Goal: Browse casually: Explore the website without a specific task or goal

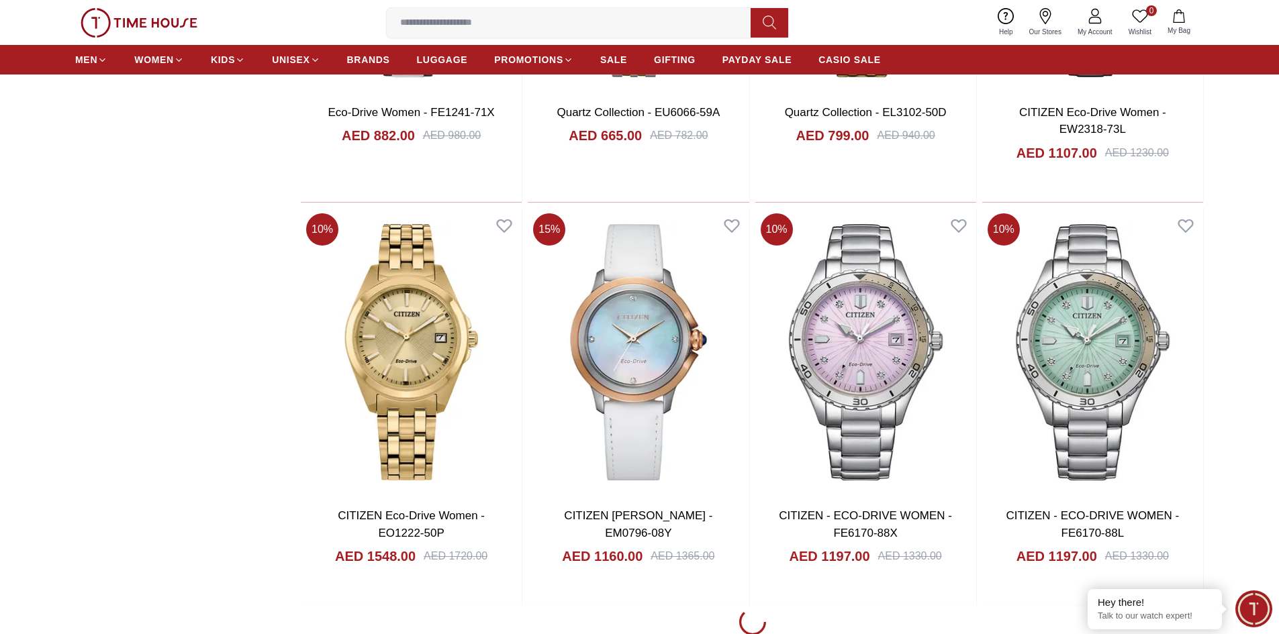
scroll to position [9939, 0]
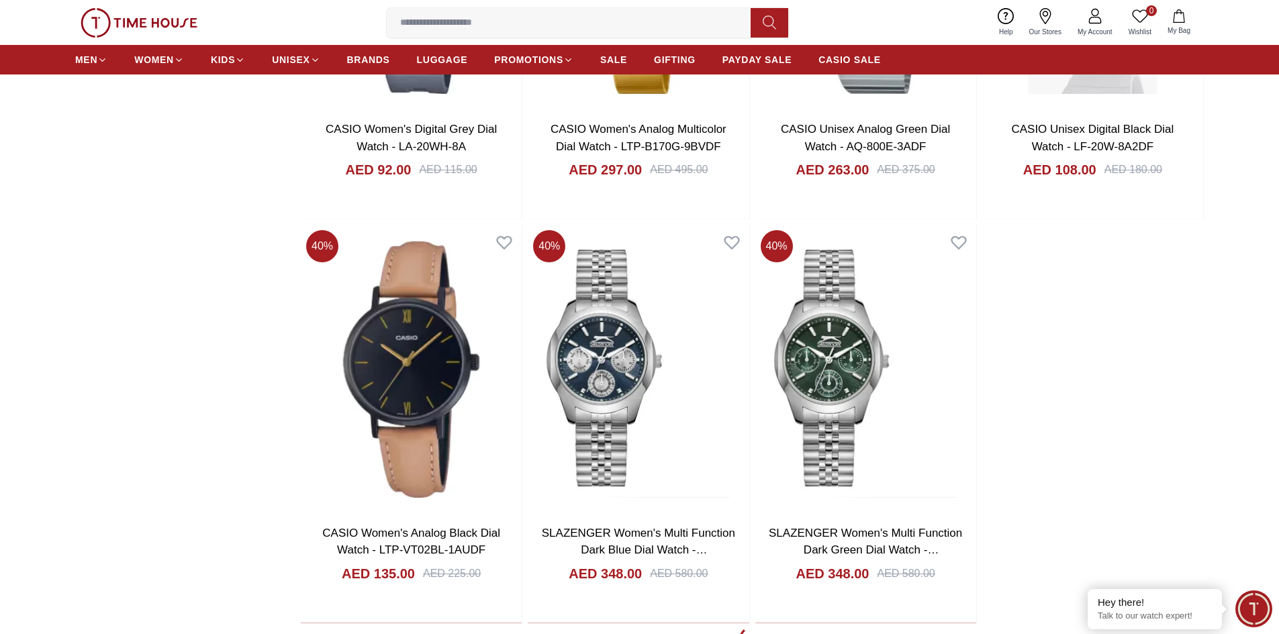
scroll to position [13718, 0]
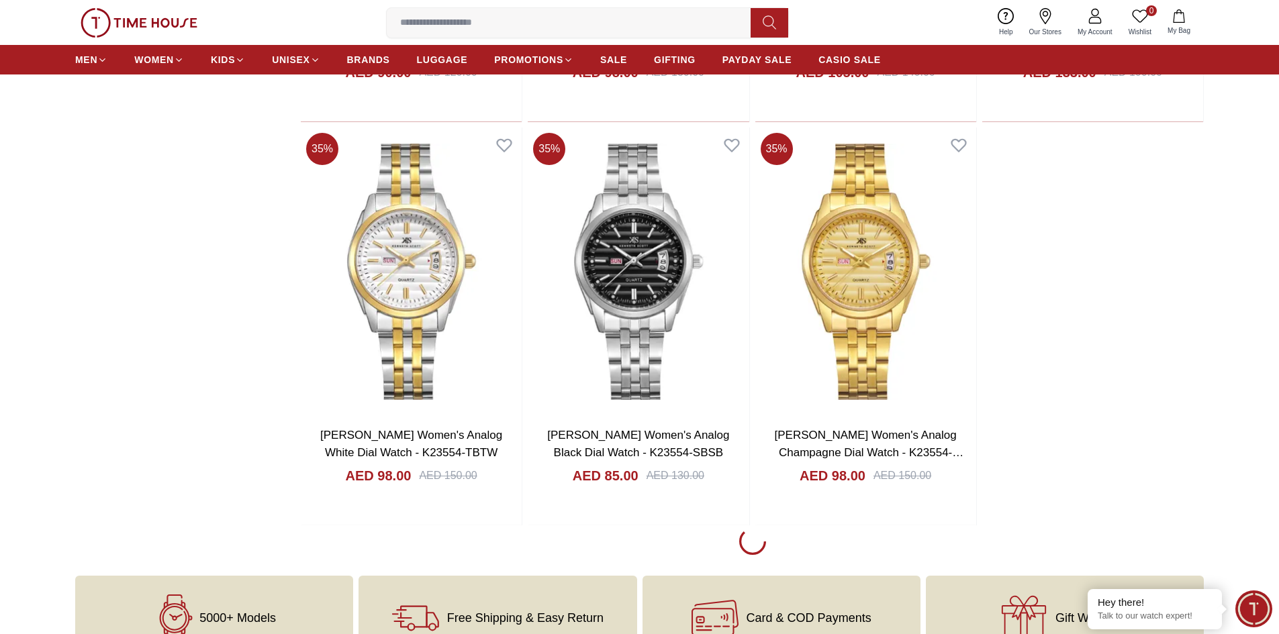
scroll to position [17961, 0]
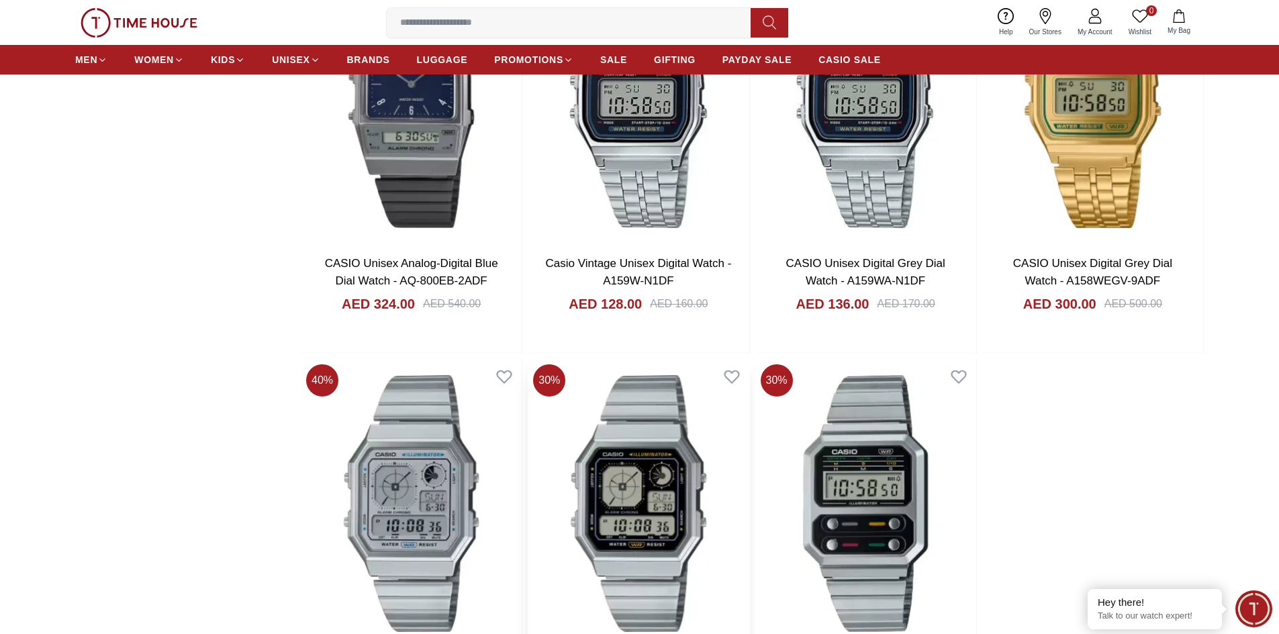
scroll to position [21886, 0]
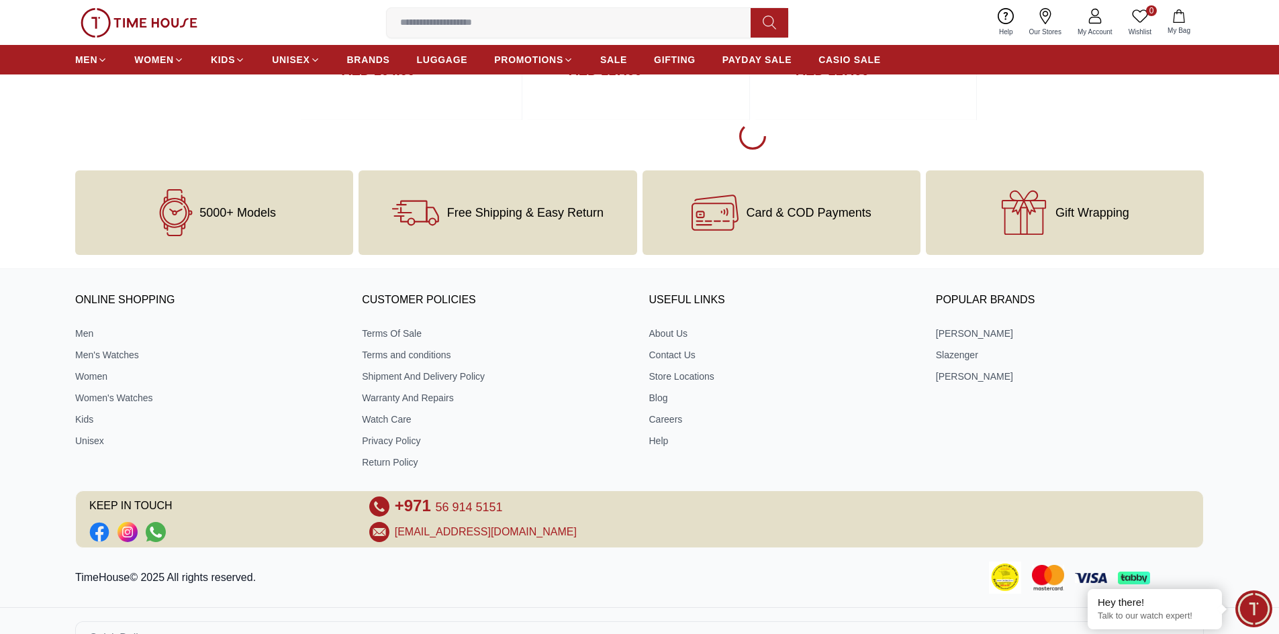
scroll to position [26474, 0]
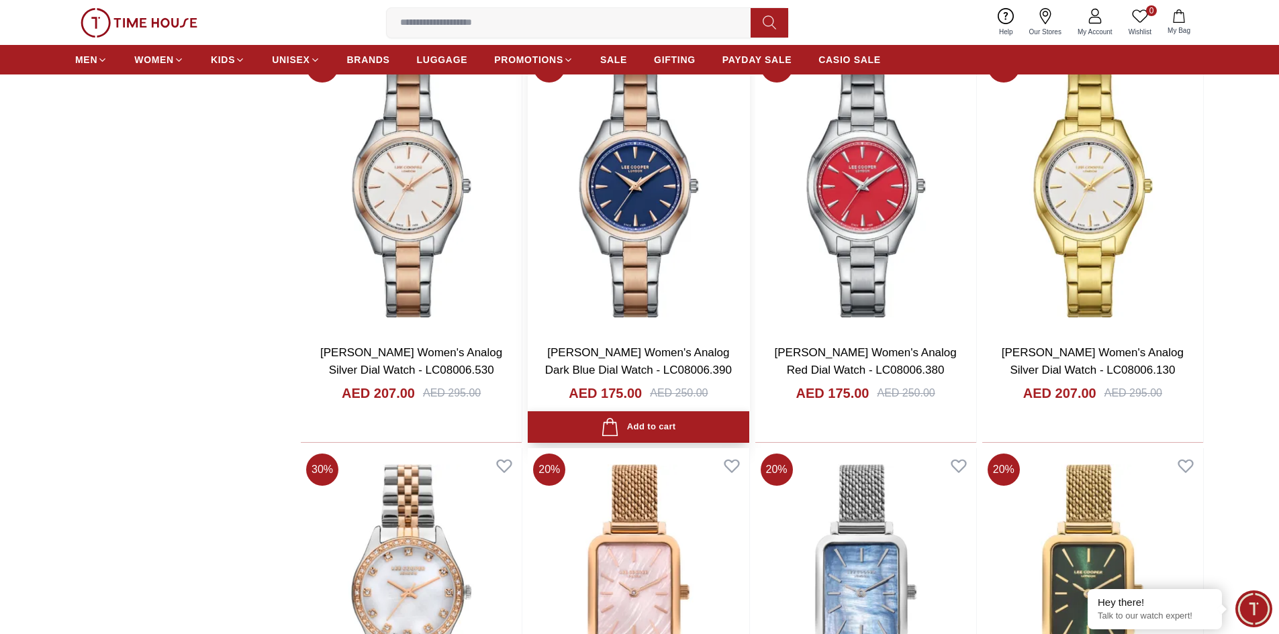
scroll to position [27709, 0]
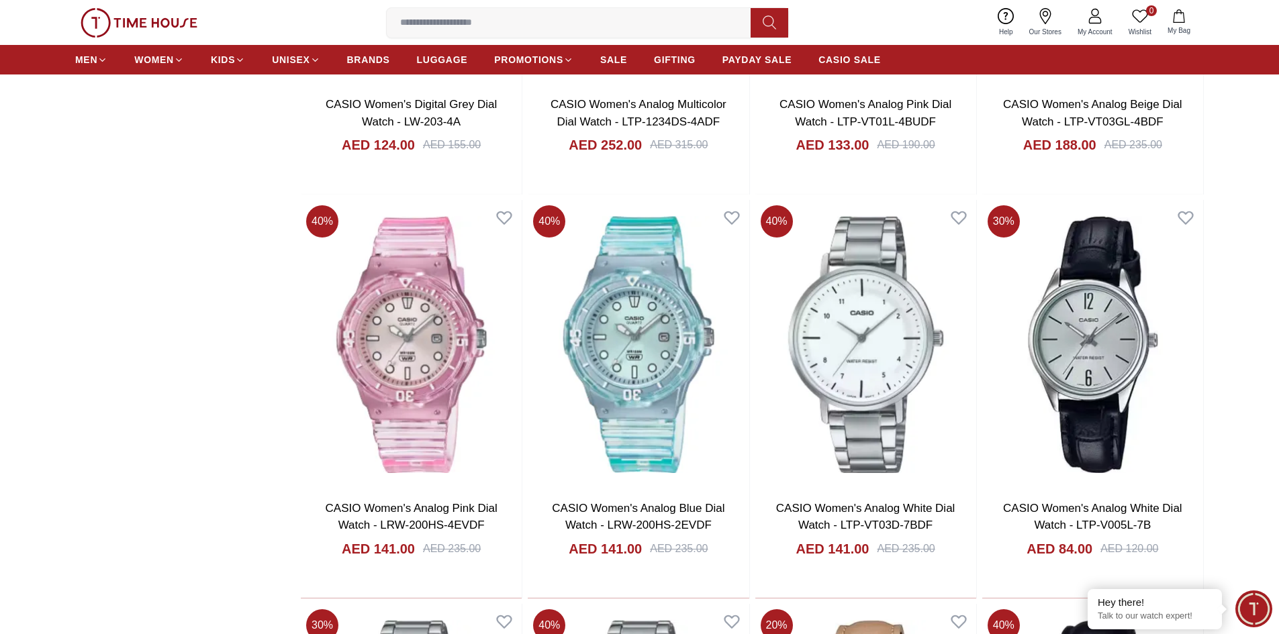
scroll to position [30931, 0]
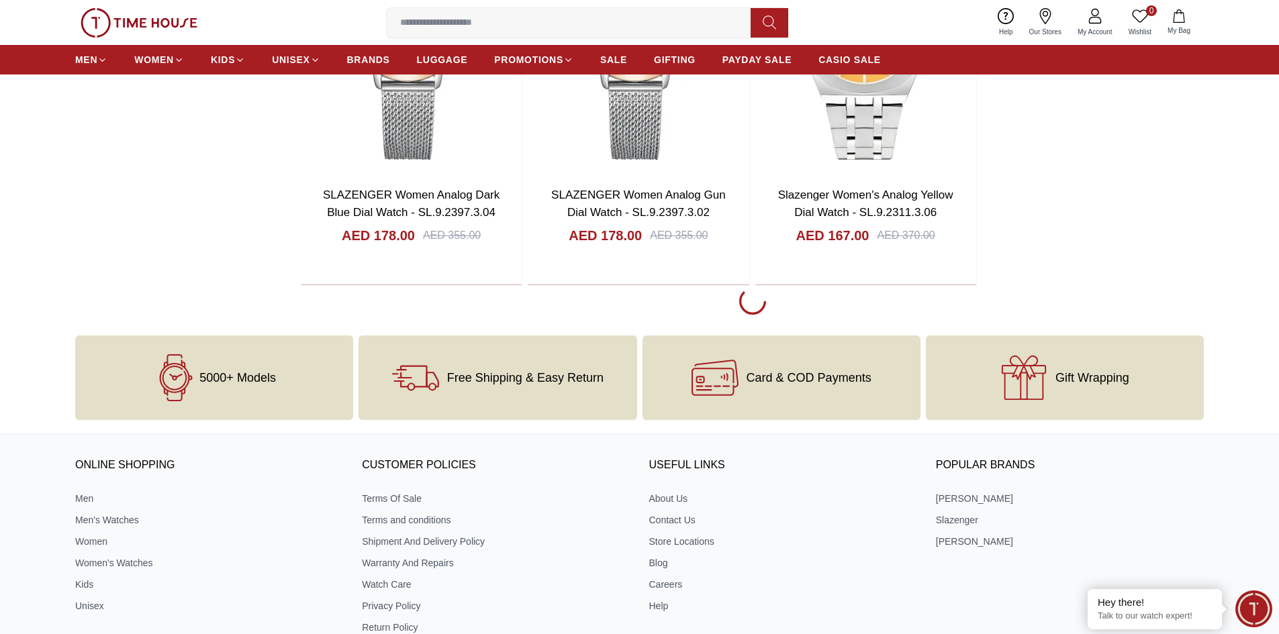
scroll to position [33994, 0]
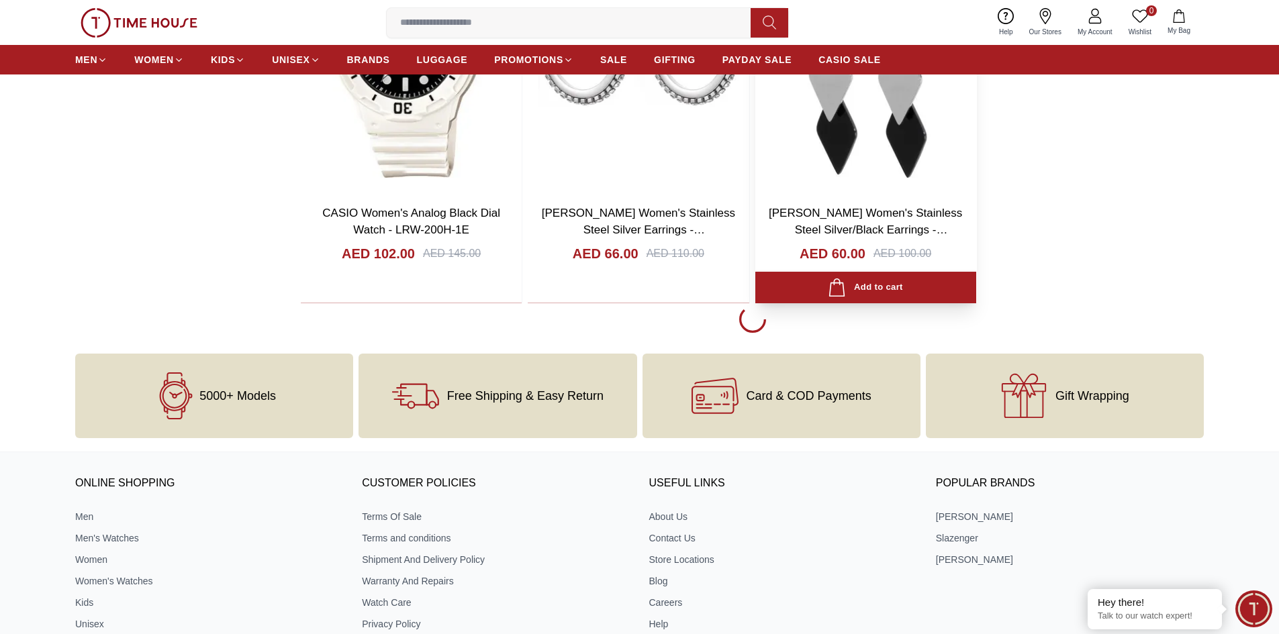
scroll to position [38403, 0]
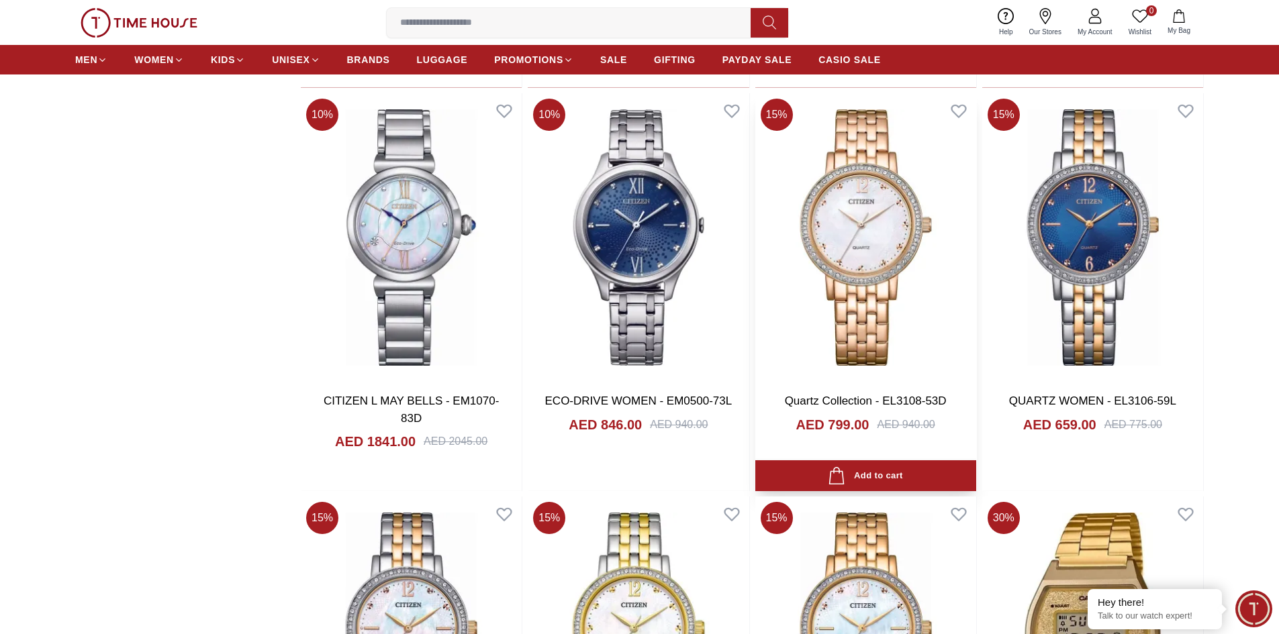
scroll to position [39021, 0]
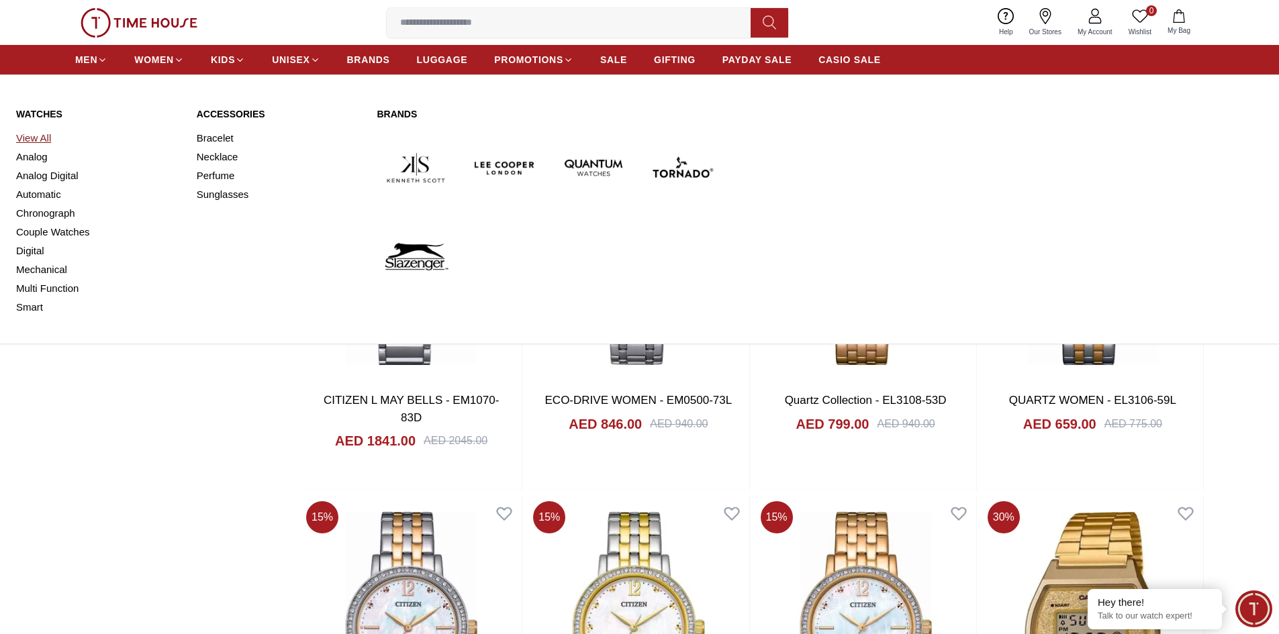
click at [38, 135] on link "View All" at bounding box center [98, 138] width 164 height 19
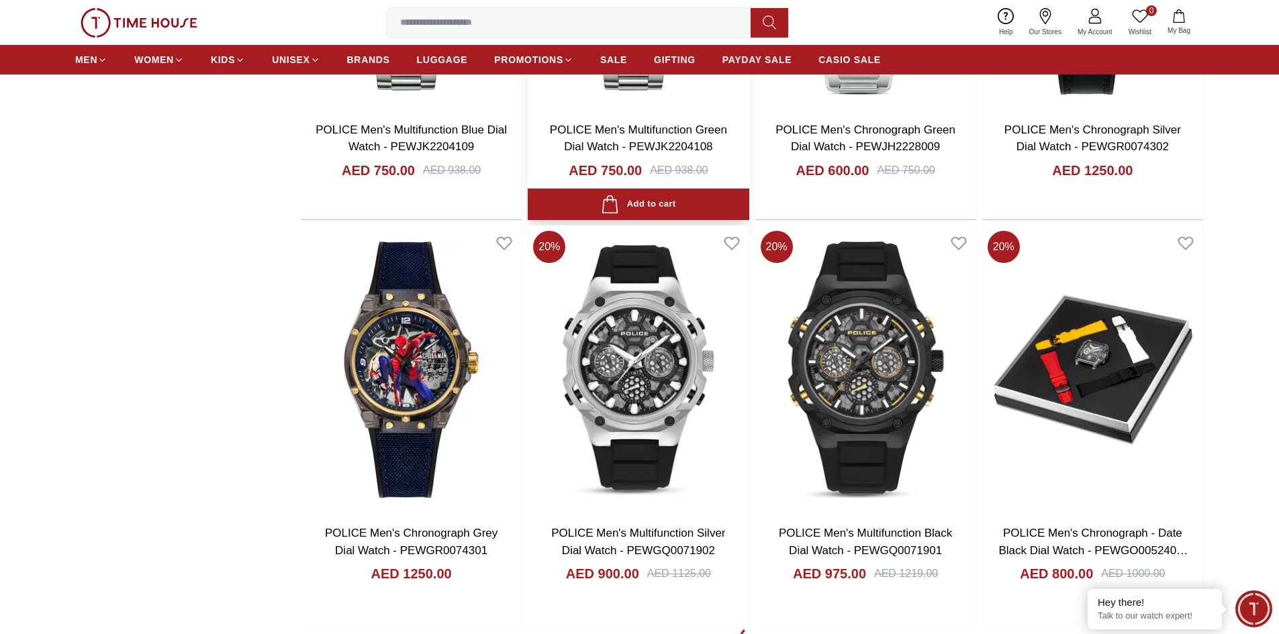
scroll to position [1611, 0]
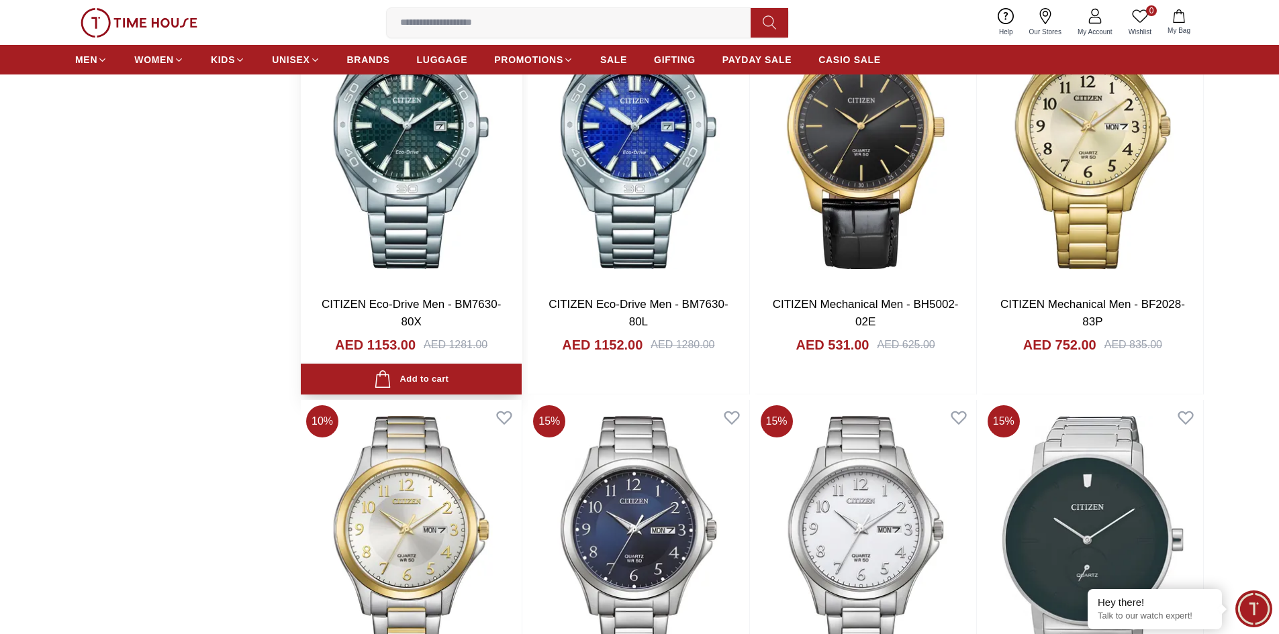
scroll to position [5706, 0]
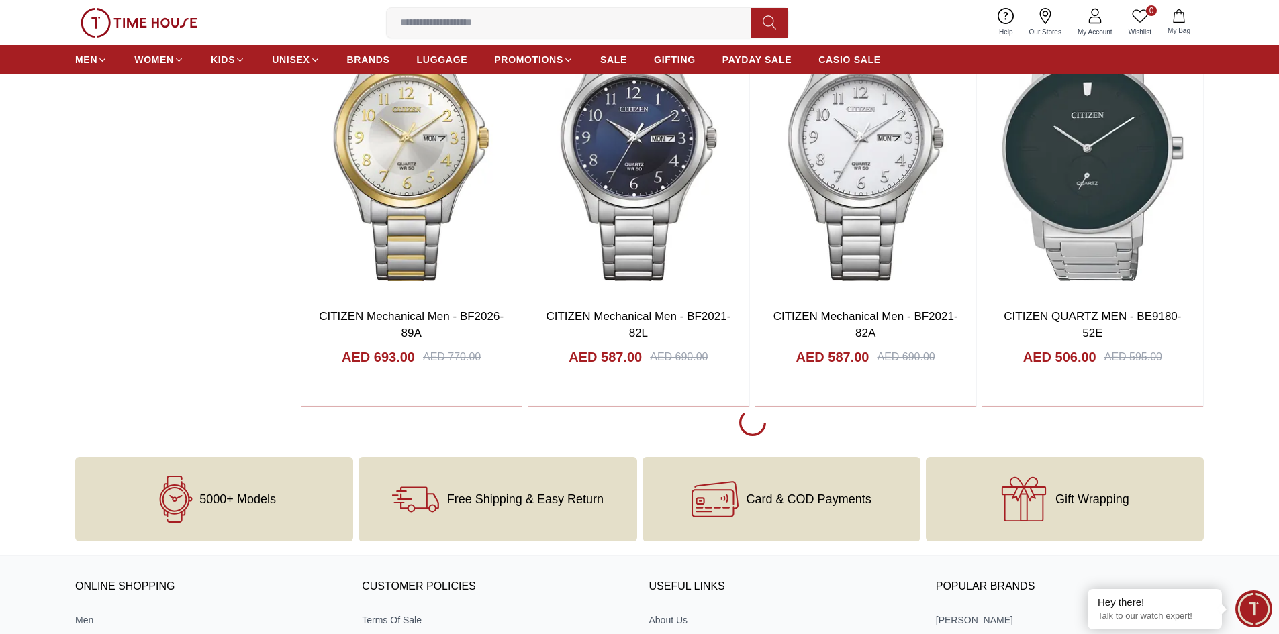
scroll to position [6042, 0]
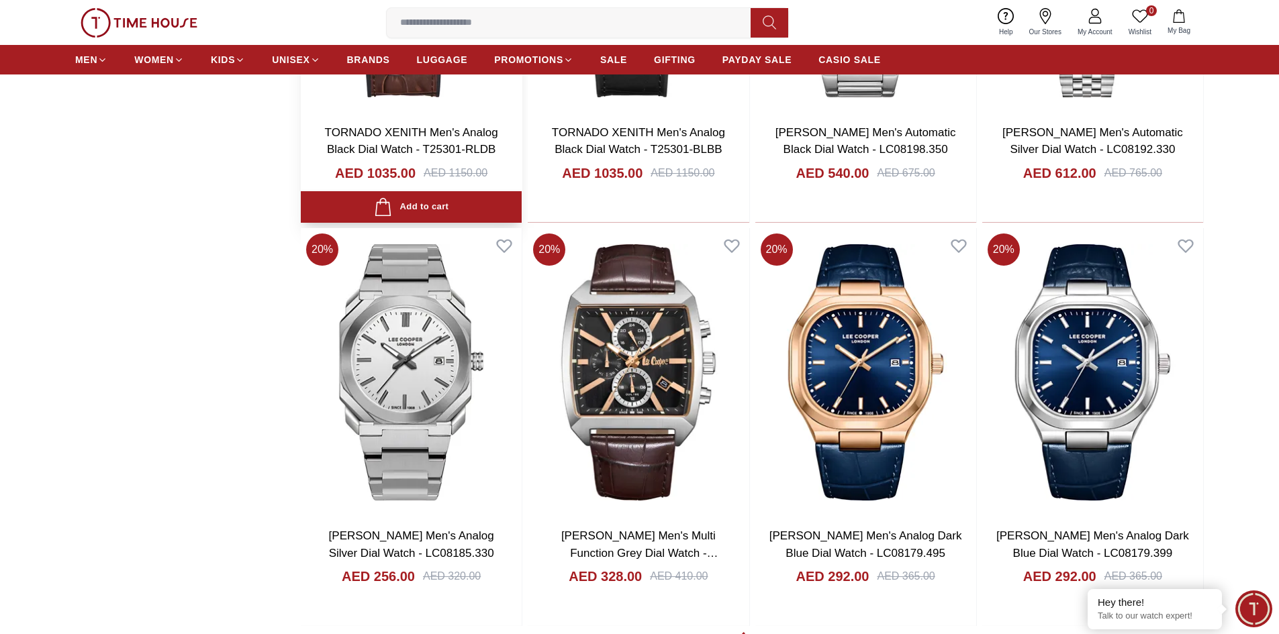
scroll to position [9868, 0]
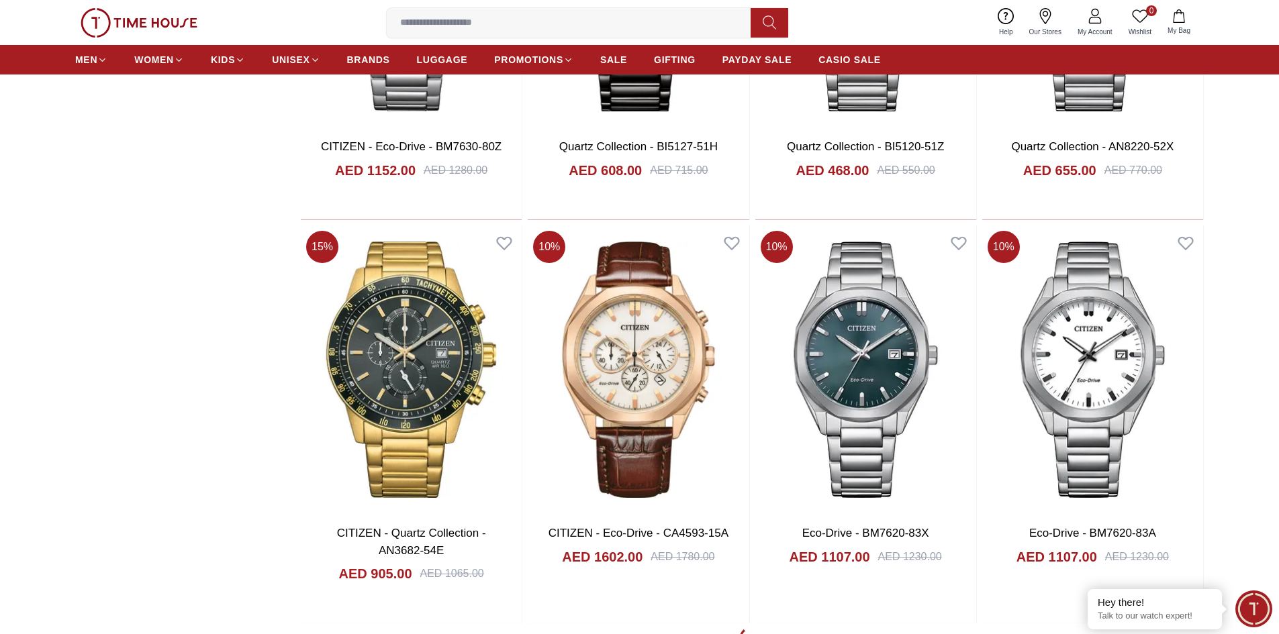
scroll to position [13628, 0]
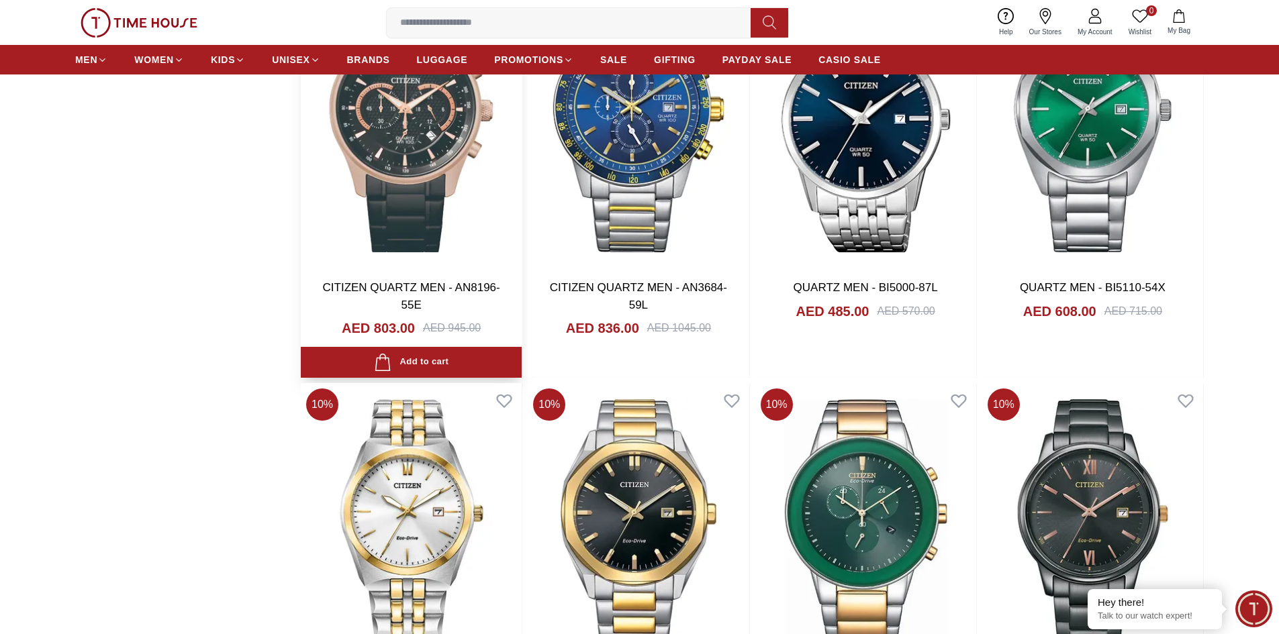
scroll to position [15709, 0]
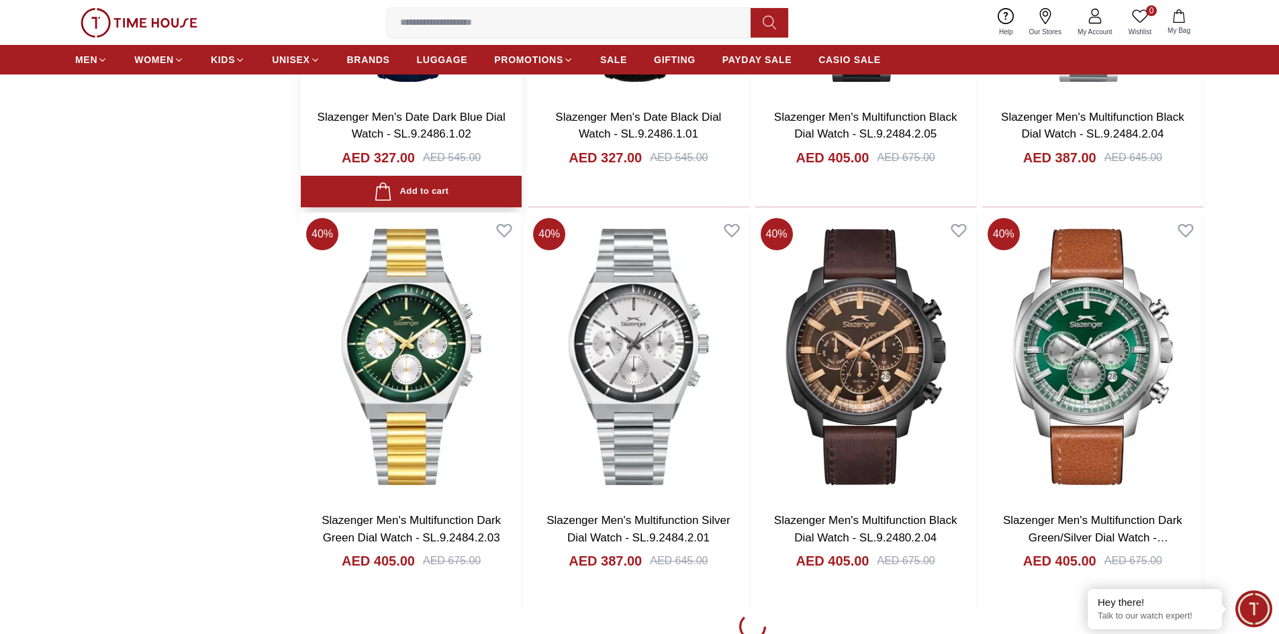
scroll to position [20072, 0]
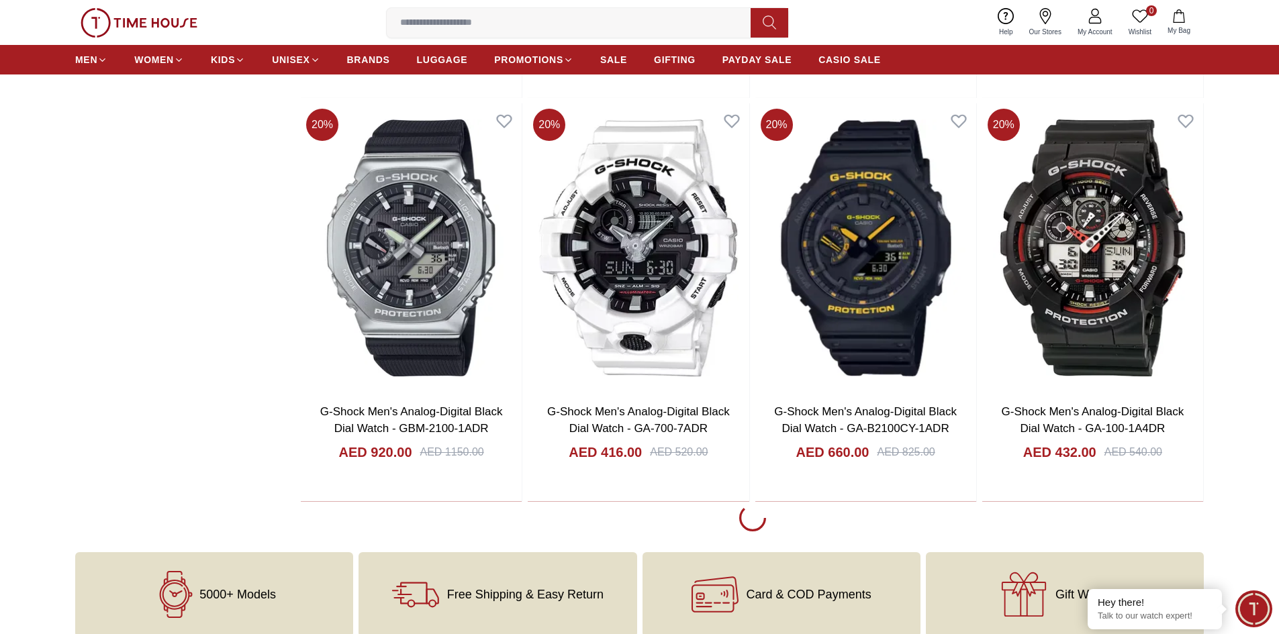
scroll to position [23899, 0]
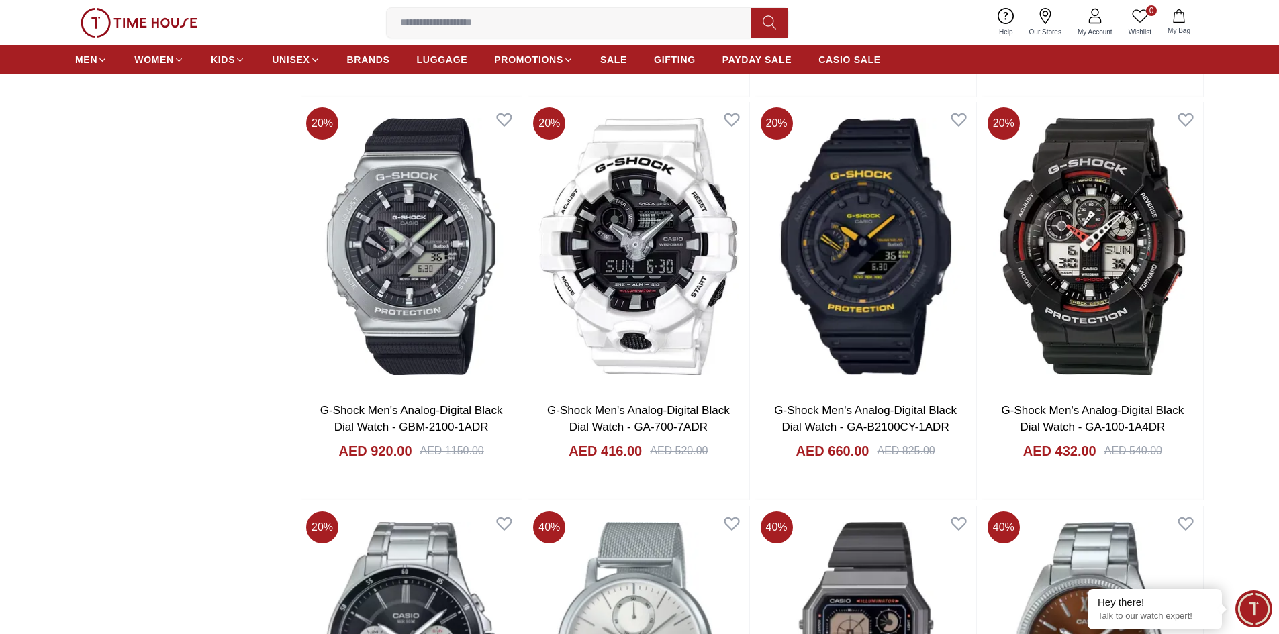
scroll to position [24234, 0]
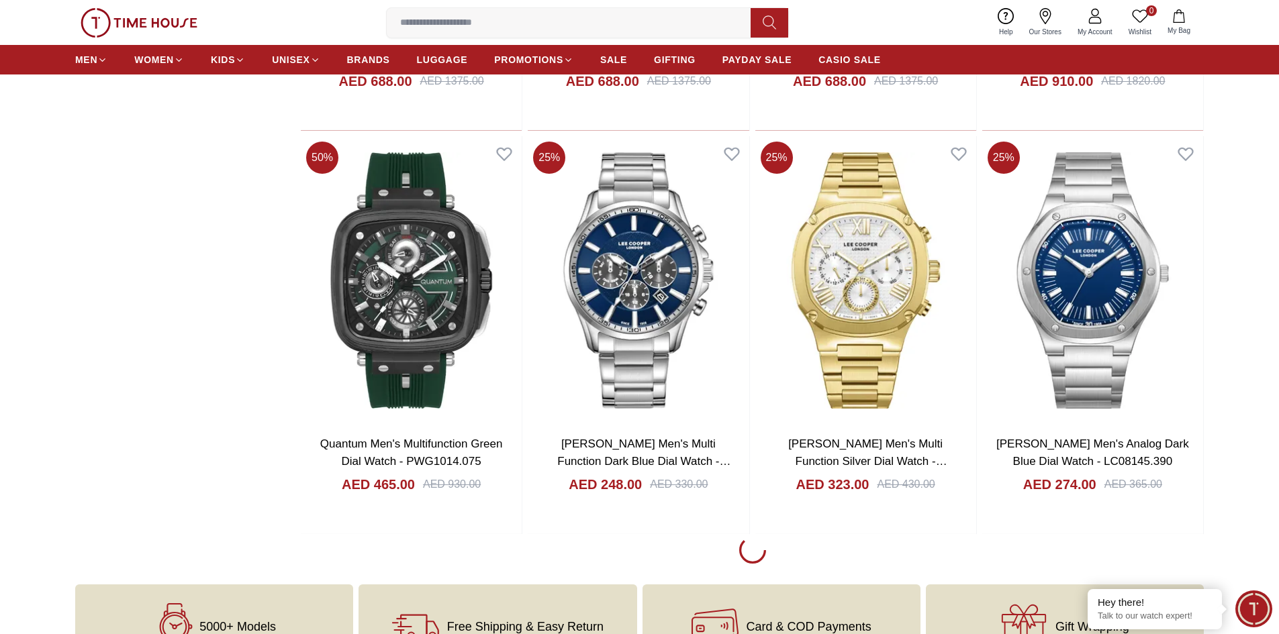
scroll to position [27927, 0]
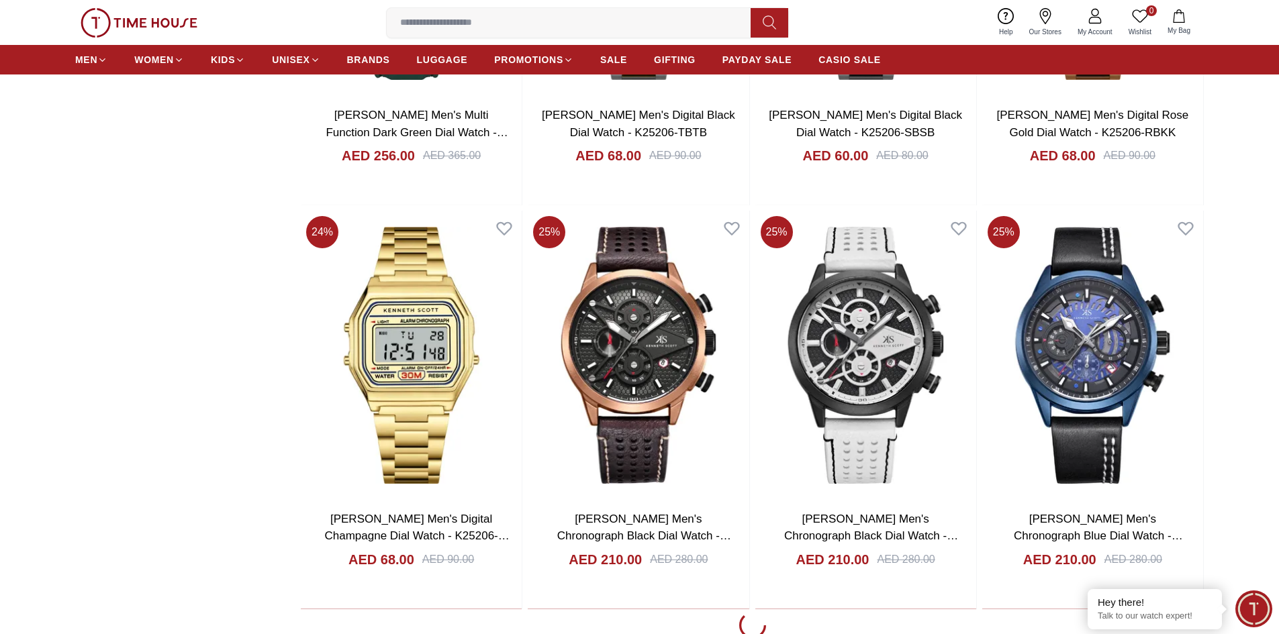
scroll to position [31887, 0]
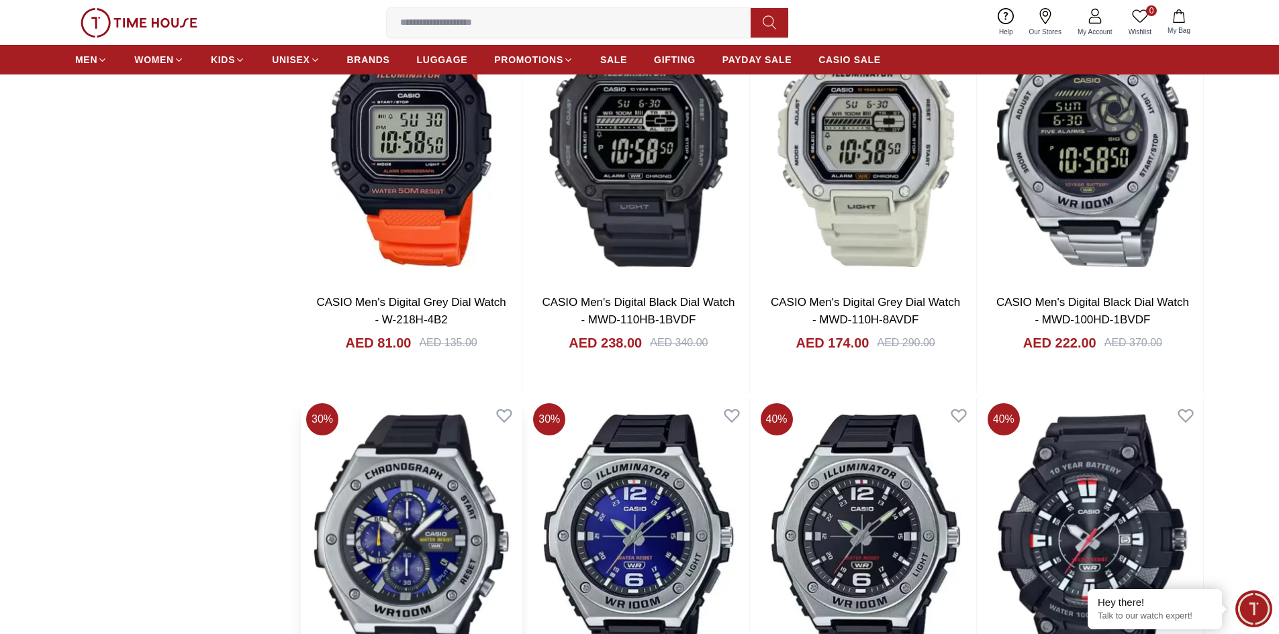
scroll to position [35311, 0]
